Goal: Task Accomplishment & Management: Use online tool/utility

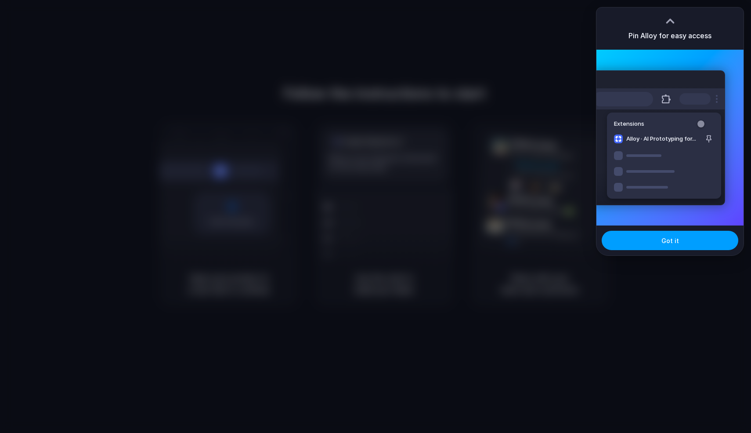
click at [672, 244] on span "Got it" at bounding box center [670, 240] width 18 height 9
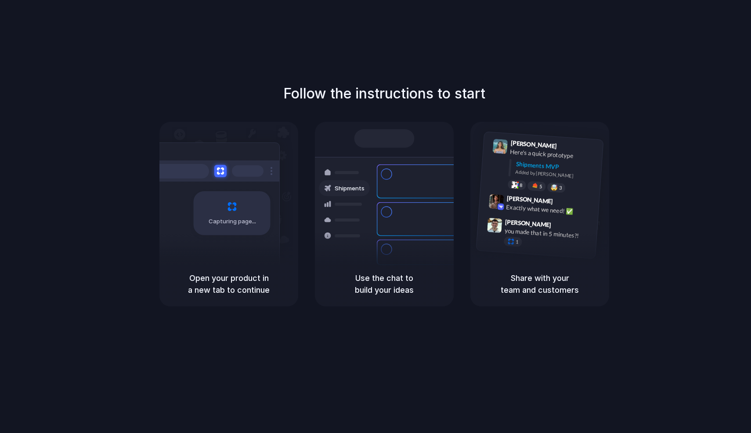
click at [672, 142] on div "Follow the instructions to start Capturing page Open your product in a new tab …" at bounding box center [384, 194] width 751 height 223
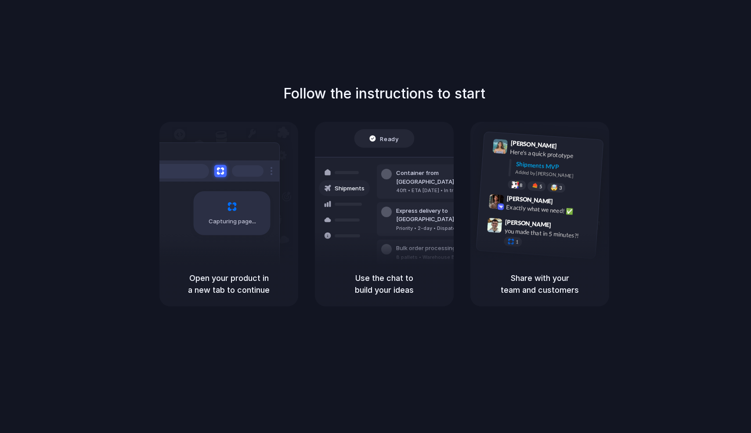
click at [347, 54] on div "Follow the instructions to start Capturing page Open your product in a new tab …" at bounding box center [384, 225] width 769 height 450
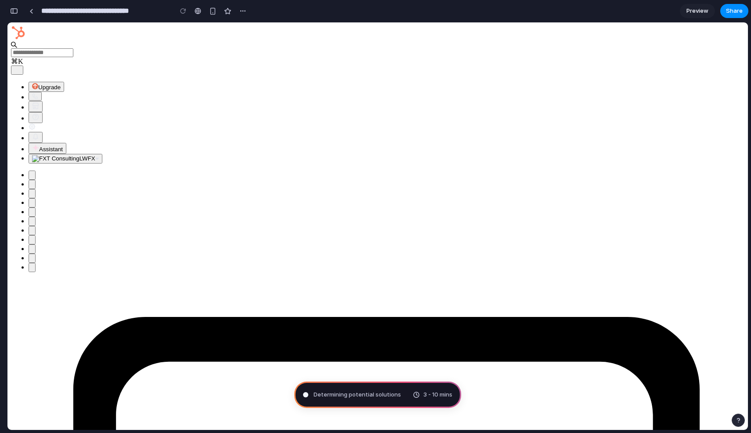
click at [102, 154] on button "LWFX" at bounding box center [66, 159] width 74 height 10
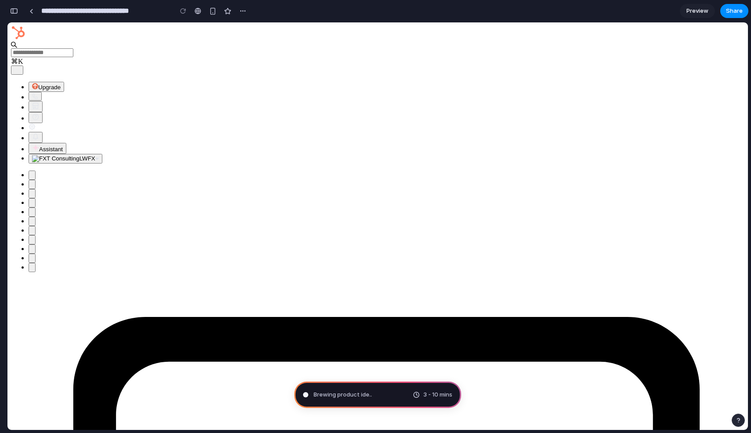
click at [347, 401] on div "Mapping the product jo 3 - 10 mins" at bounding box center [377, 394] width 167 height 26
click at [35, 12] on link at bounding box center [31, 10] width 13 height 13
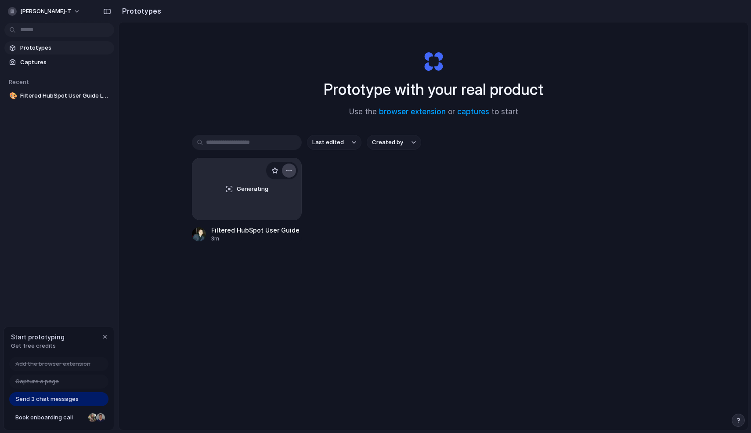
click at [288, 170] on div "button" at bounding box center [289, 170] width 7 height 7
click at [262, 231] on li "Delete" at bounding box center [262, 232] width 62 height 14
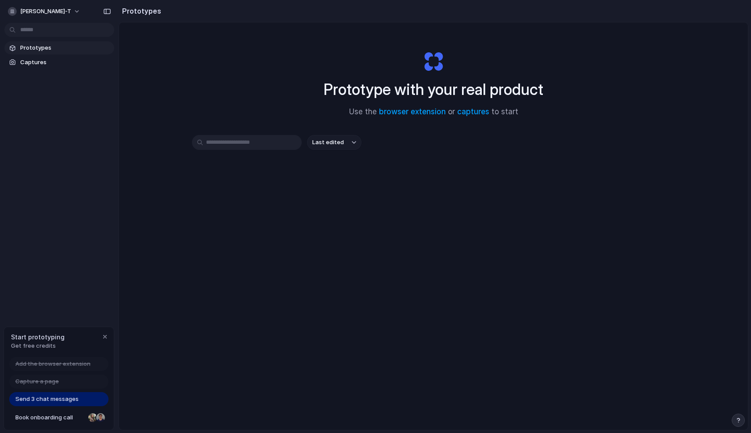
click at [343, 191] on div "Last edited" at bounding box center [433, 173] width 483 height 77
click at [28, 60] on span "Captures" at bounding box center [65, 62] width 90 height 9
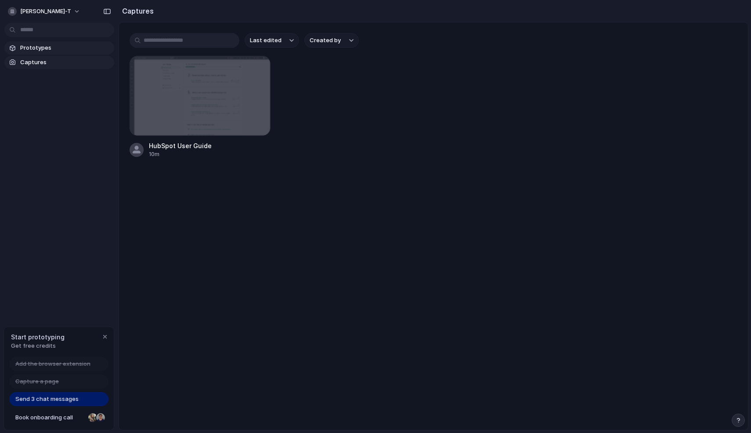
click at [35, 47] on span "Prototypes" at bounding box center [65, 47] width 90 height 9
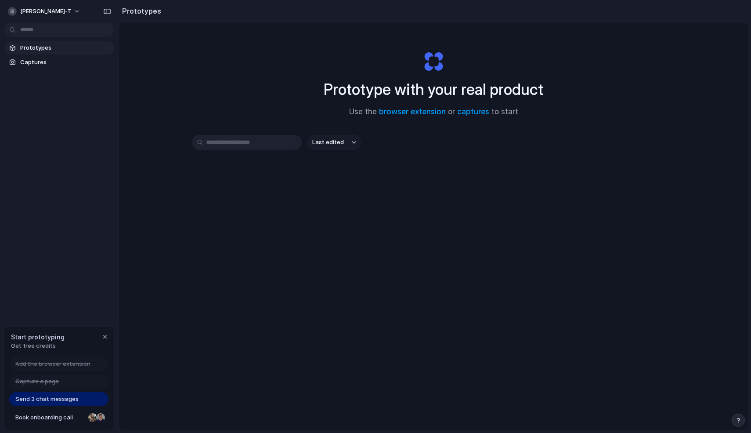
click at [36, 47] on span "Prototypes" at bounding box center [65, 47] width 90 height 9
click at [348, 146] on button "Last edited" at bounding box center [334, 142] width 54 height 15
click at [429, 160] on div "Last edited Last created Alphabetical" at bounding box center [375, 216] width 751 height 433
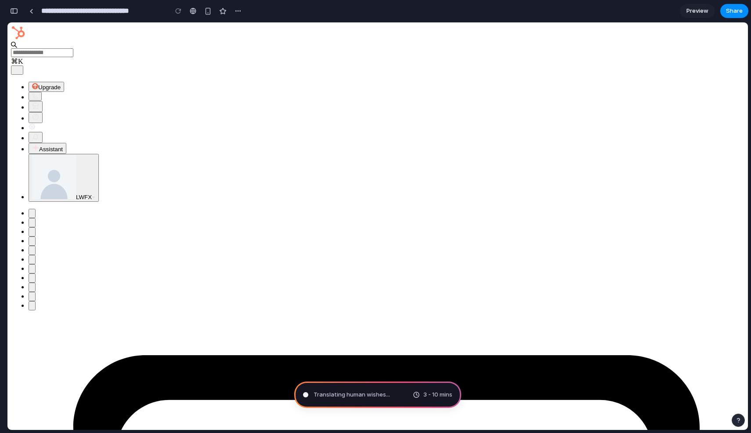
click at [701, 11] on span "Preview" at bounding box center [698, 11] width 22 height 9
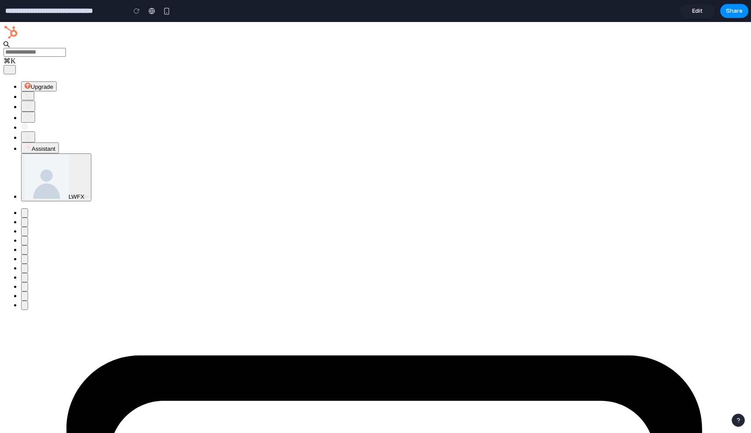
drag, startPoint x: 669, startPoint y: 62, endPoint x: 654, endPoint y: 71, distance: 17.9
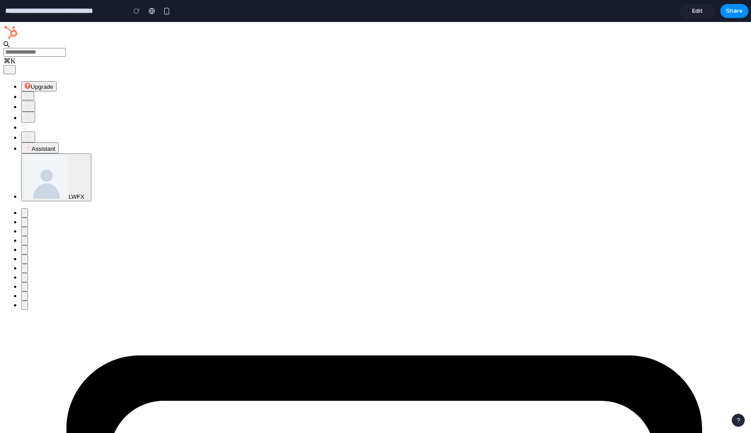
click at [701, 14] on span "Edit" at bounding box center [697, 11] width 11 height 9
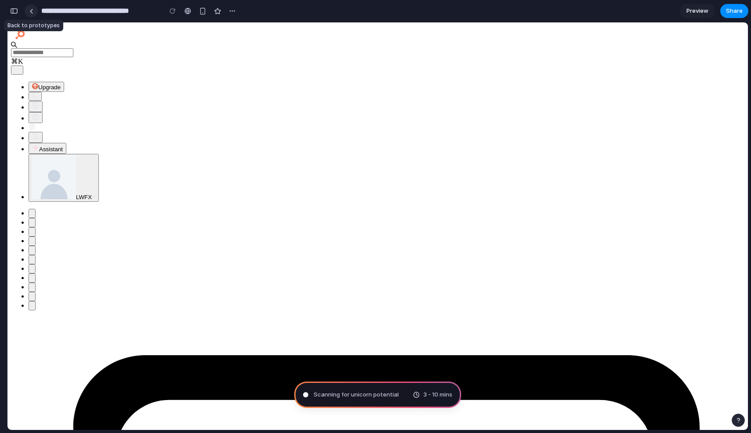
click at [36, 13] on link at bounding box center [31, 10] width 13 height 13
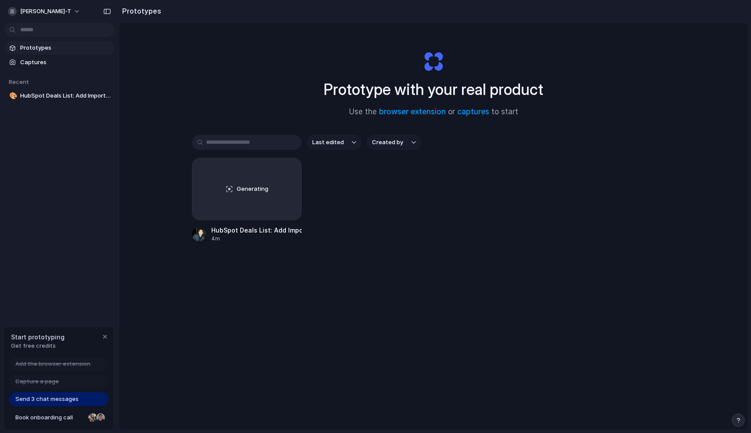
click at [308, 310] on div "Prototype with your real product Use the browser extension or captures to start…" at bounding box center [433, 249] width 629 height 454
click at [468, 116] on span "Use the browser extension or captures to start" at bounding box center [433, 111] width 169 height 11
click at [470, 113] on link "captures" at bounding box center [473, 111] width 32 height 9
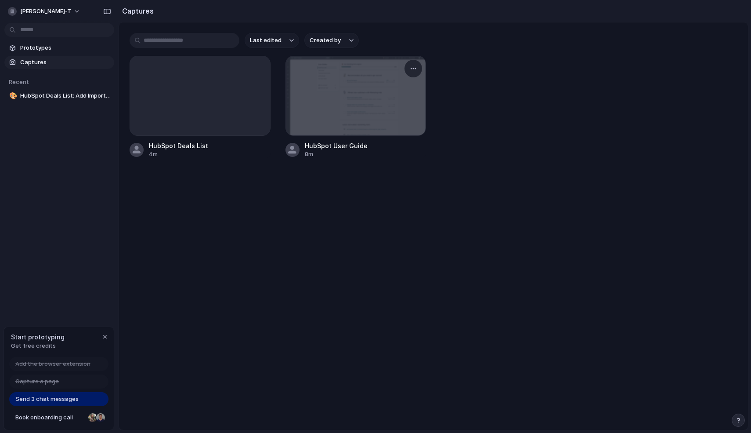
click at [368, 105] on div at bounding box center [356, 95] width 140 height 79
click at [332, 83] on div at bounding box center [356, 95] width 140 height 79
click at [413, 66] on div "button" at bounding box center [413, 68] width 7 height 7
click at [464, 105] on div "Create prototype Rename Copy link Open original page Delete" at bounding box center [375, 216] width 751 height 433
click at [69, 401] on span "Send 3 chat messages" at bounding box center [46, 398] width 63 height 9
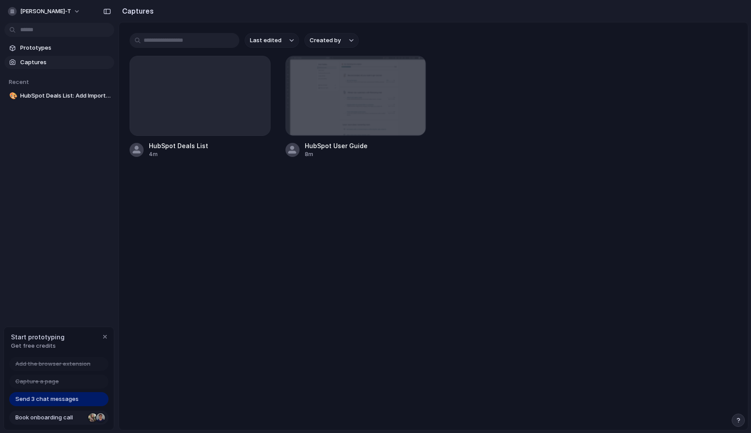
click at [58, 417] on span "Book onboarding call" at bounding box center [49, 417] width 69 height 9
click at [51, 151] on div "Prototypes Captures Recent 🎨 HubSpot Deals List: Add Import Button" at bounding box center [59, 108] width 119 height 217
click at [69, 91] on span "HubSpot Deals List: Add Import Button" at bounding box center [65, 95] width 90 height 9
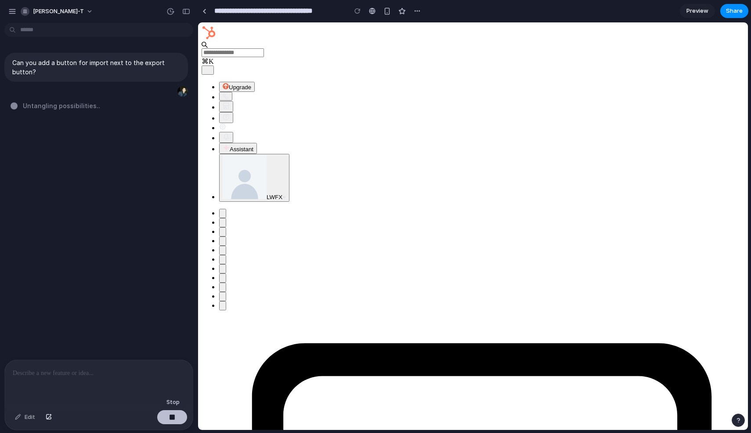
click at [174, 420] on button "button" at bounding box center [172, 417] width 30 height 14
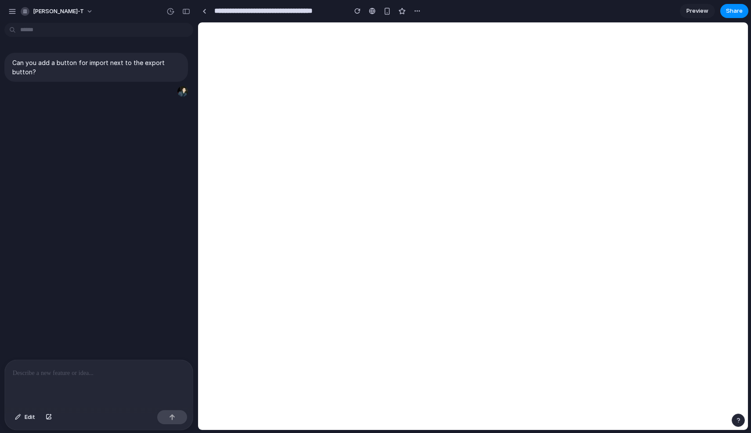
click at [120, 376] on div at bounding box center [99, 383] width 188 height 47
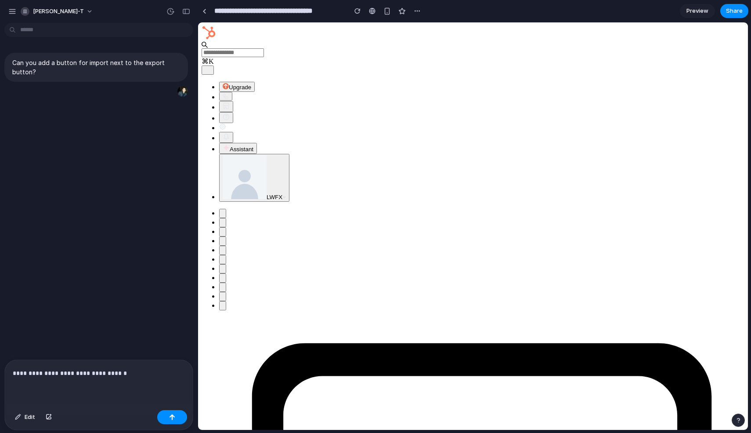
click at [251, 84] on span "Upgrade" at bounding box center [240, 87] width 22 height 7
click at [135, 380] on div "**********" at bounding box center [99, 383] width 188 height 47
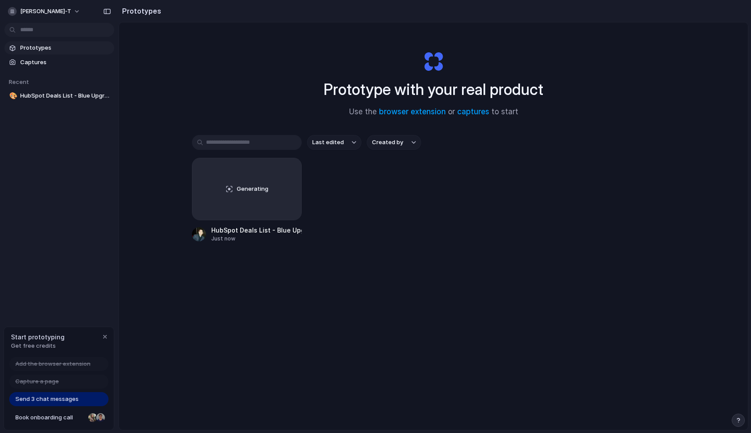
click at [288, 320] on div "Prototype with your real product Use the browser extension or captures to start…" at bounding box center [433, 249] width 629 height 454
click at [264, 198] on div "Generating" at bounding box center [246, 188] width 109 height 61
